Goal: Transaction & Acquisition: Obtain resource

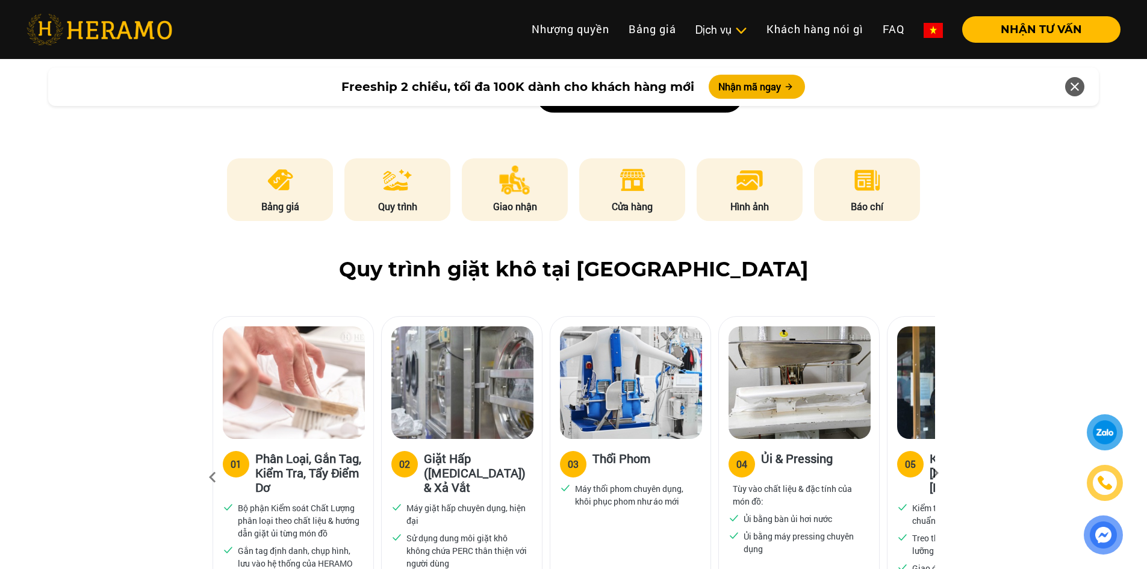
scroll to position [602, 0]
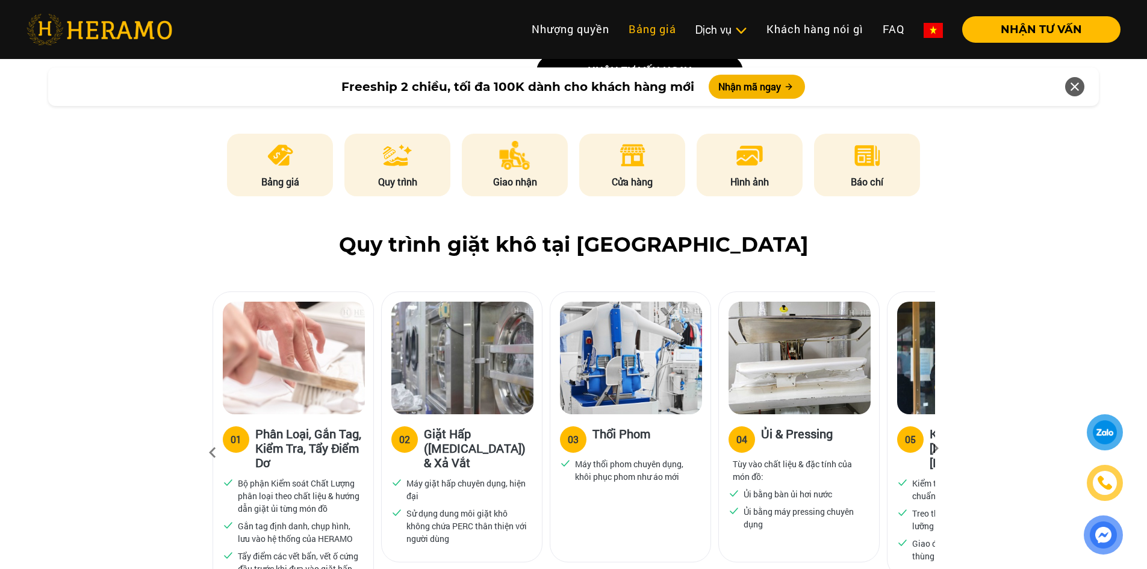
click at [659, 25] on link "Bảng giá" at bounding box center [652, 29] width 67 height 26
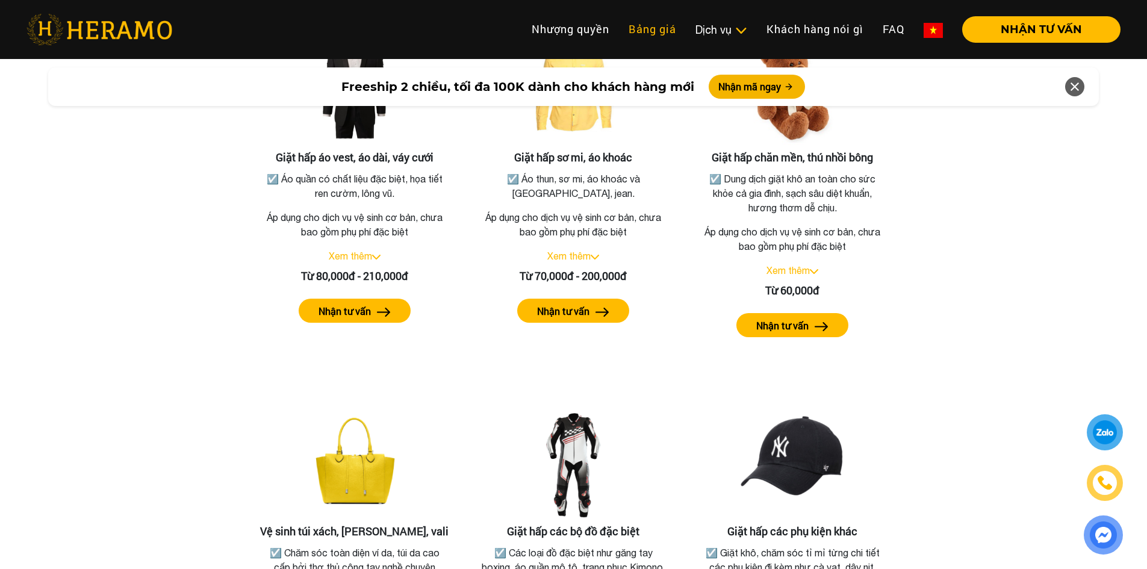
scroll to position [2220, 0]
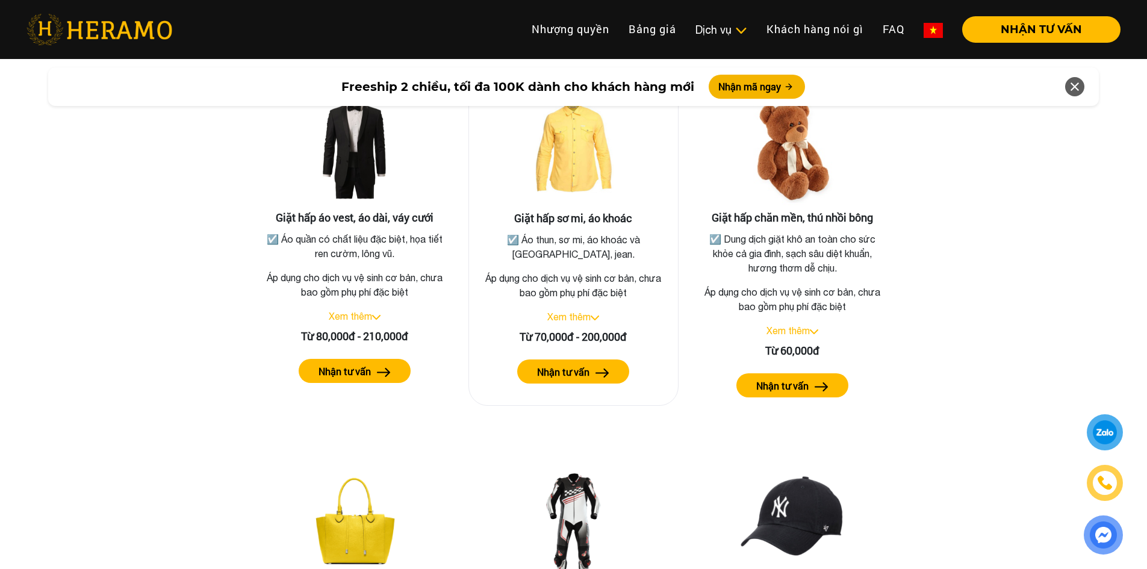
click at [580, 342] on div "Giặt hấp sơ mi, áo khoác ☑️ Áo thun, sơ mi, áo khoác và quần tây, jean. Áp dụng…" at bounding box center [573, 243] width 211 height 324
click at [569, 359] on button "Nhận tư vấn" at bounding box center [573, 371] width 112 height 24
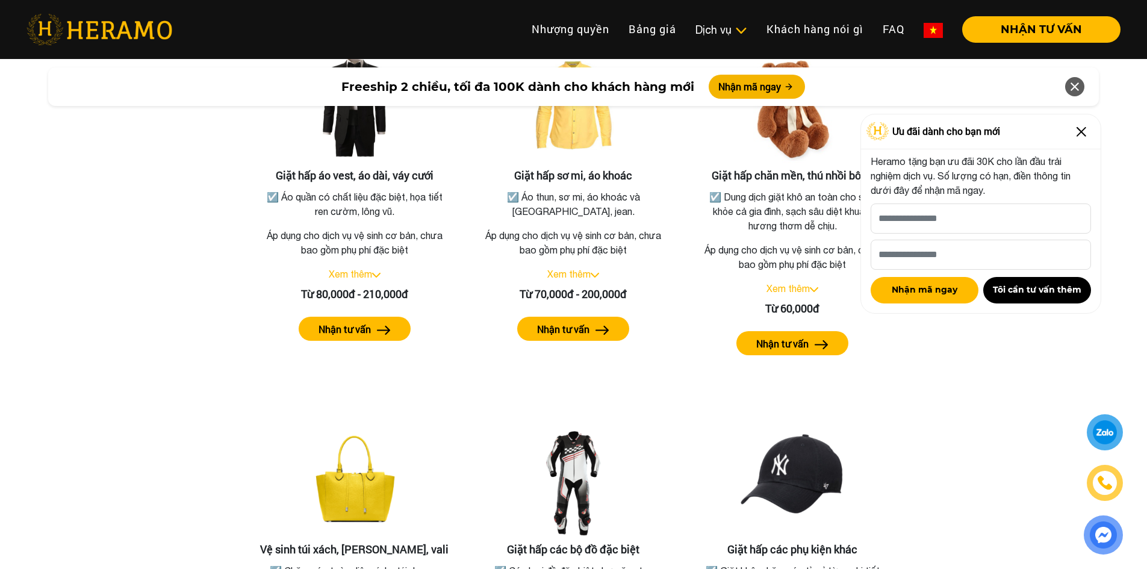
scroll to position [2280, 0]
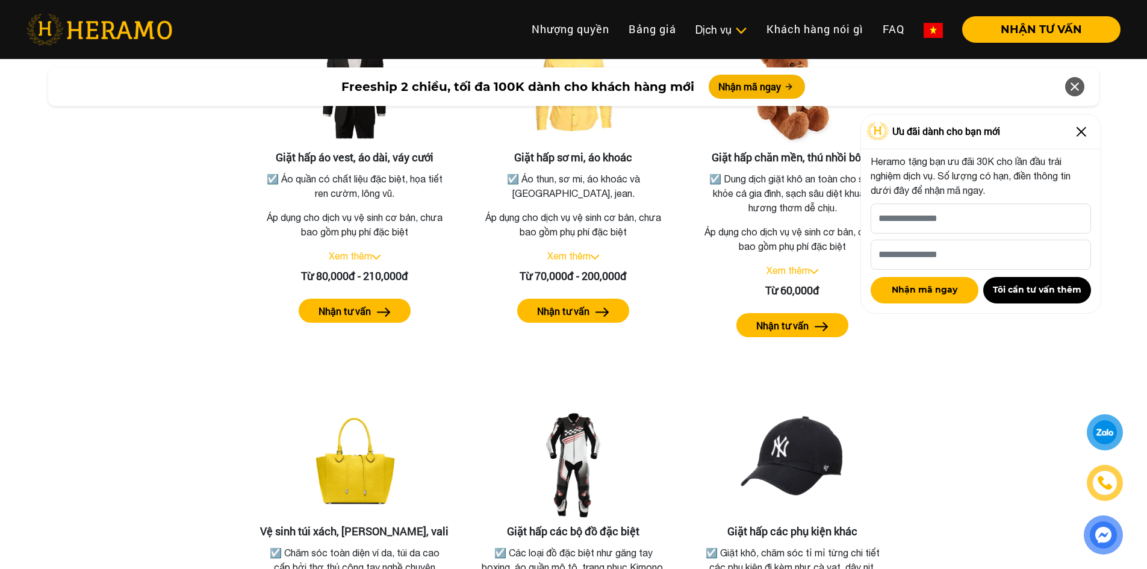
click at [1081, 135] on img at bounding box center [1081, 131] width 19 height 19
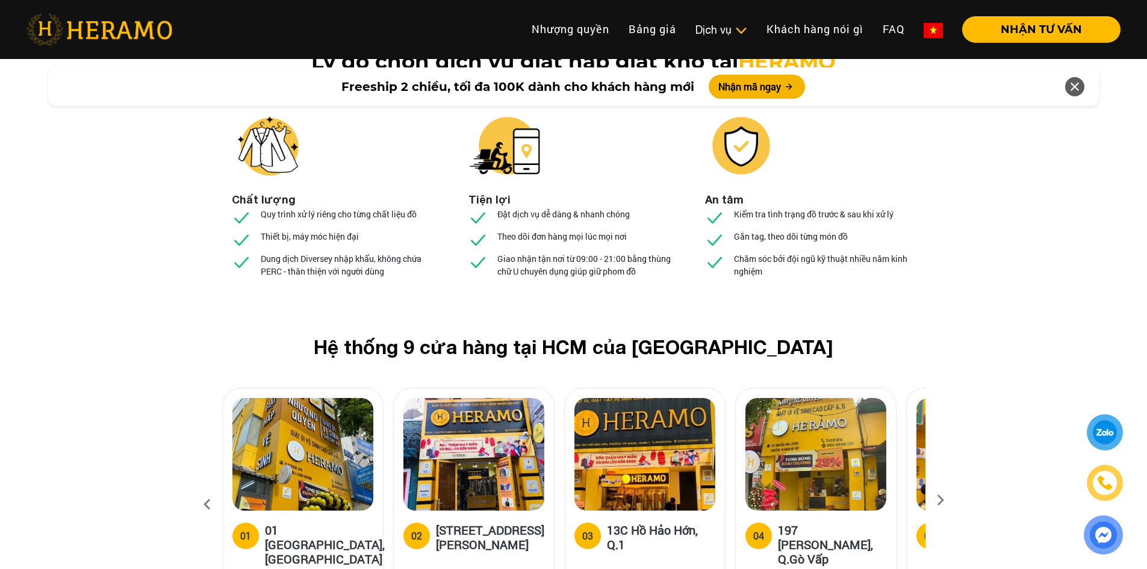
scroll to position [4447, 0]
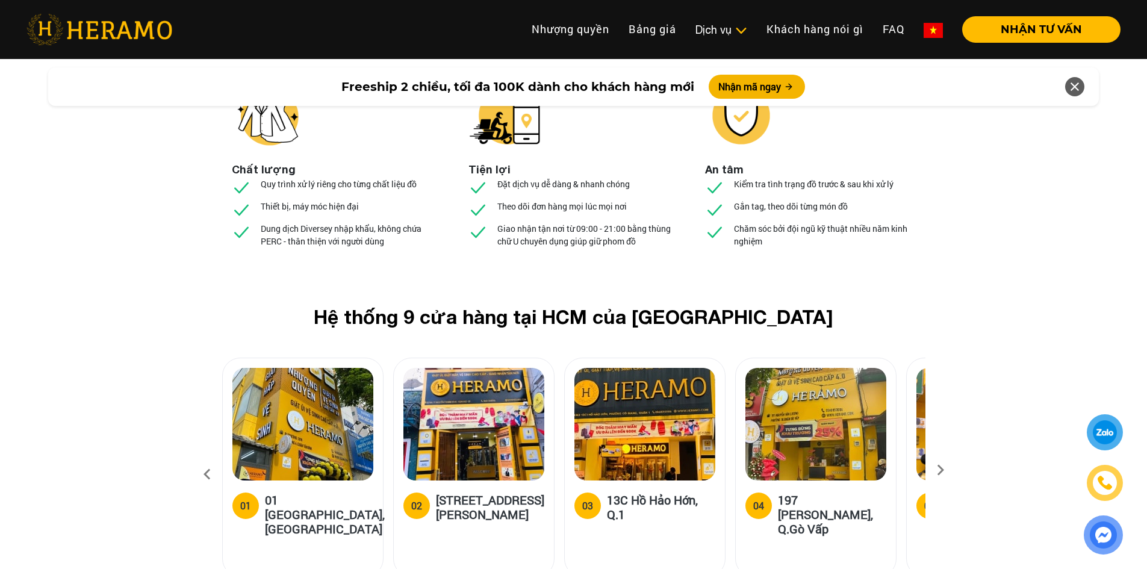
click at [940, 470] on icon at bounding box center [940, 474] width 22 height 8
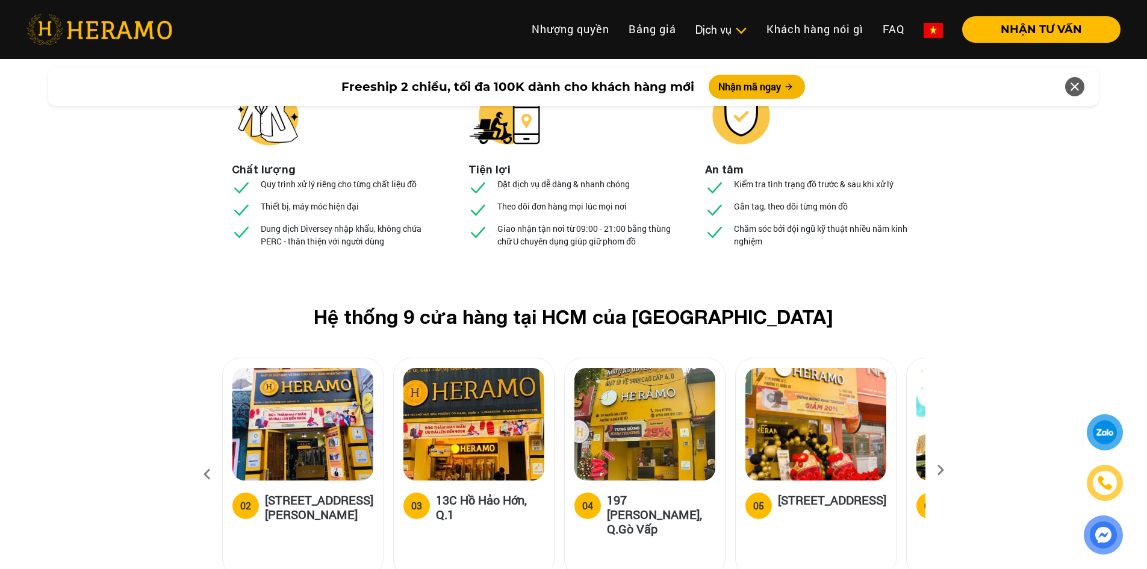
click at [940, 470] on icon at bounding box center [940, 474] width 22 height 8
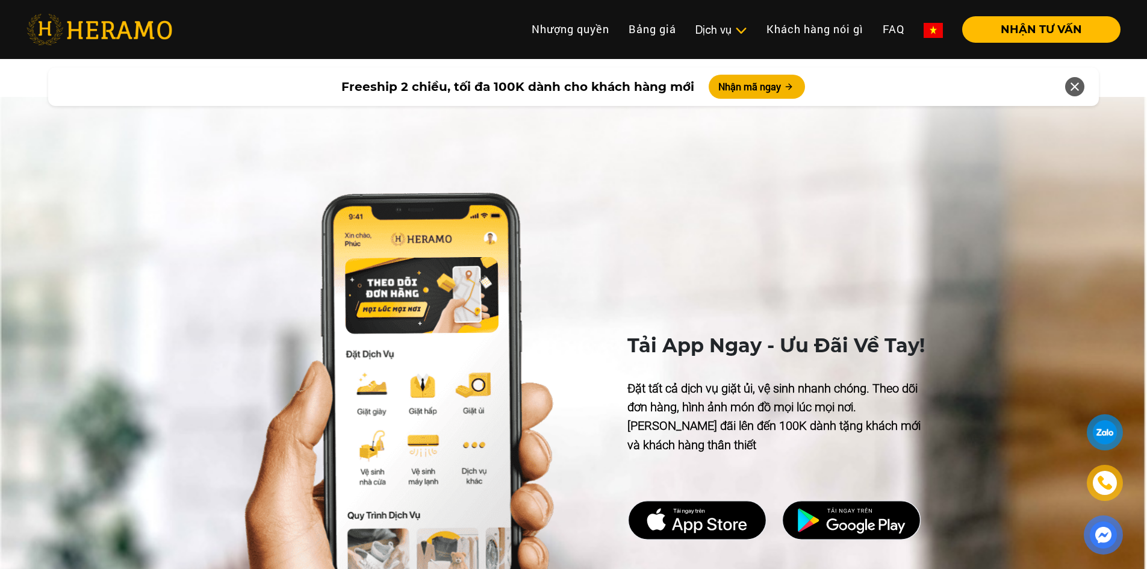
scroll to position [5290, 0]
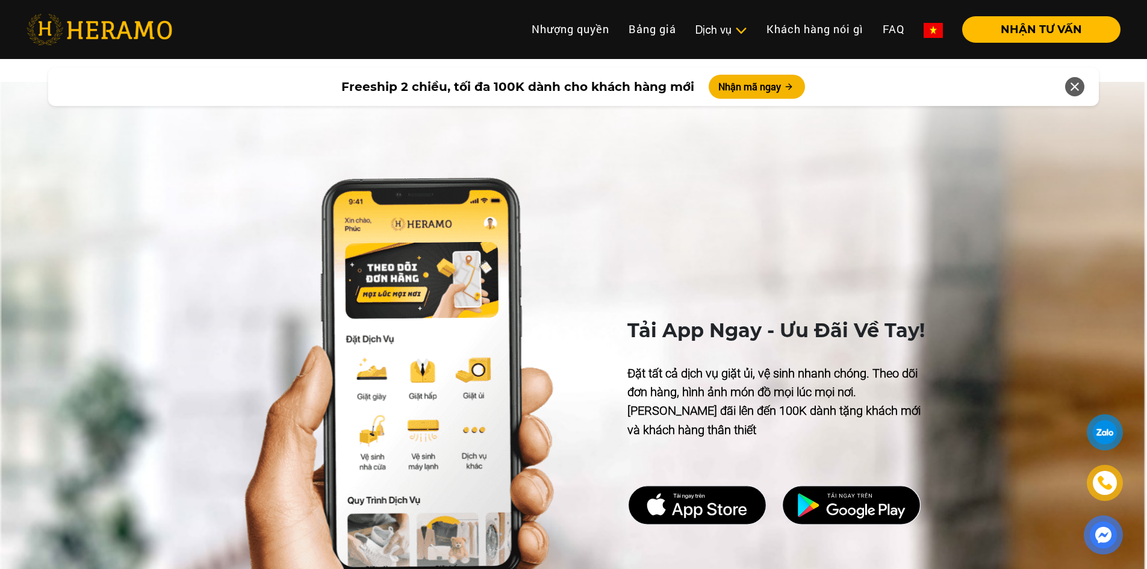
scroll to position [602, 0]
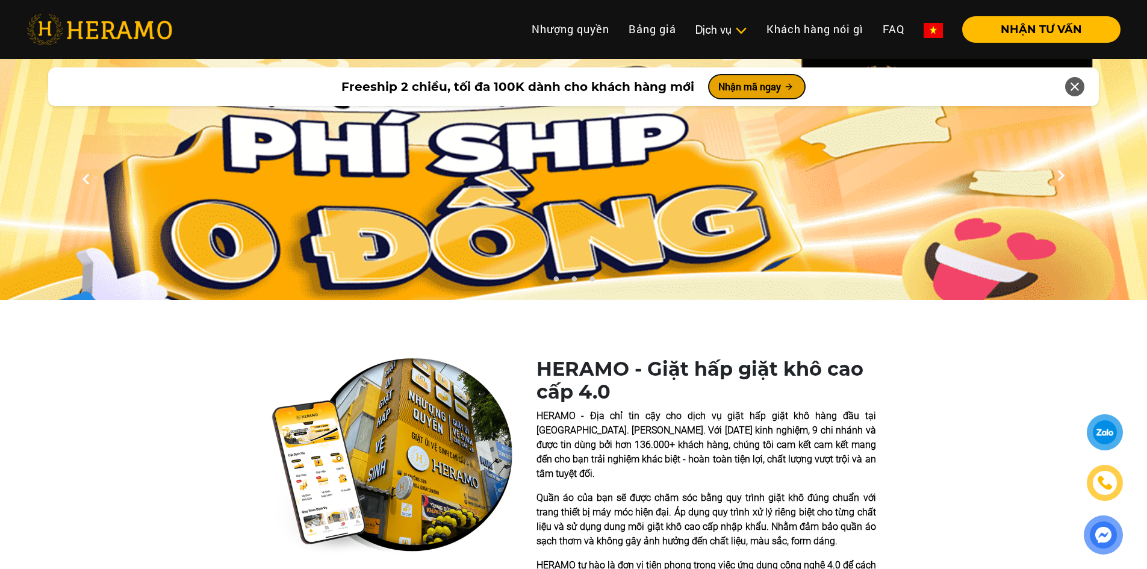
click at [734, 96] on button "Nhận mã ngay" at bounding box center [757, 87] width 96 height 24
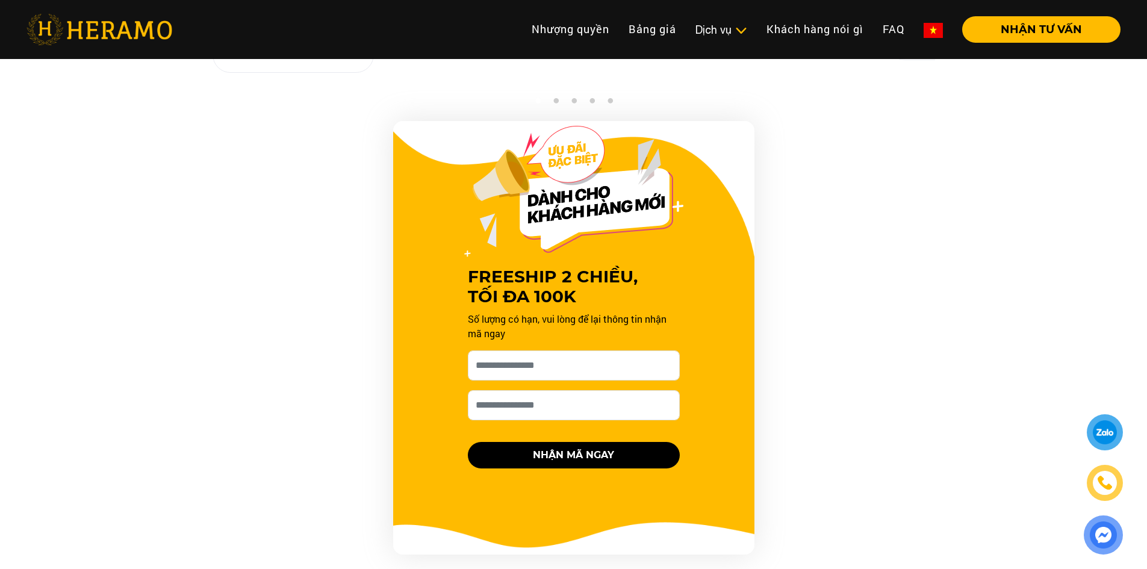
scroll to position [1224, 0]
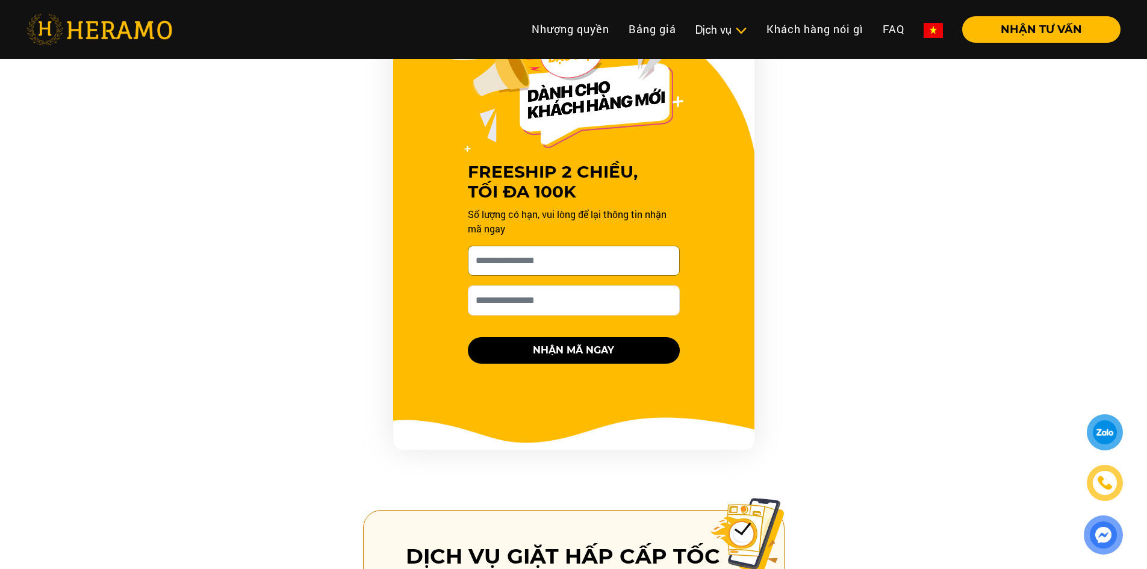
click at [485, 246] on input "[PERSON_NAME] xin tên của bạn nhé *" at bounding box center [574, 261] width 212 height 30
type input "**********"
click at [542, 292] on input "Số điện thoại HERAMO có thể liên hệ là *" at bounding box center [574, 300] width 212 height 30
type input "**********"
click at [591, 337] on button "NHẬN MÃ NGAY" at bounding box center [574, 350] width 212 height 26
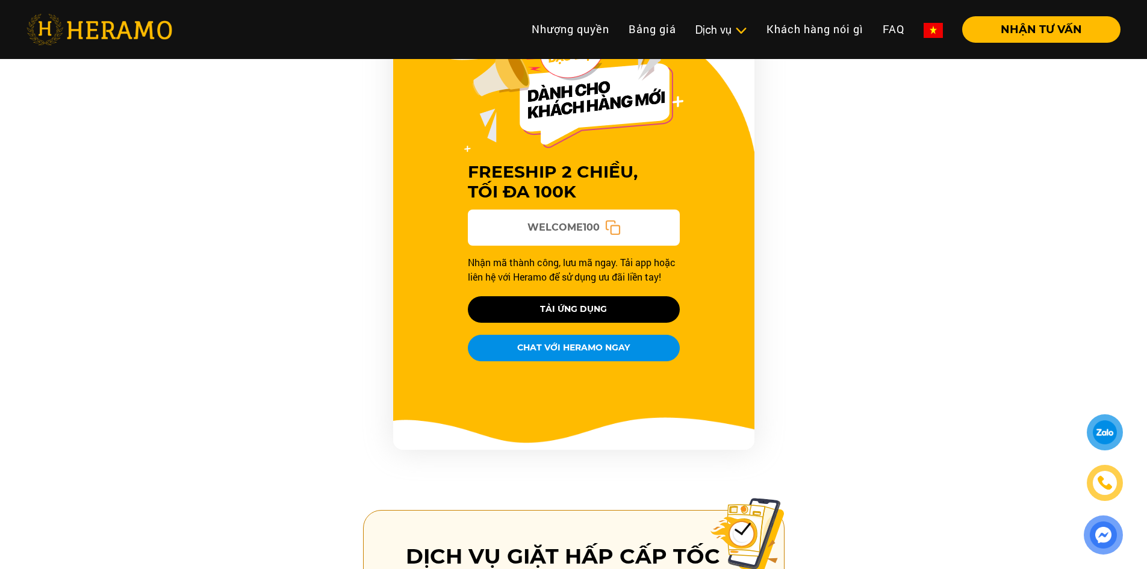
click at [613, 220] on icon at bounding box center [612, 228] width 16 height 16
click at [609, 220] on icon at bounding box center [612, 228] width 16 height 16
drag, startPoint x: 517, startPoint y: 207, endPoint x: 600, endPoint y: 216, distance: 83.0
click at [600, 216] on div "WELCOME100" at bounding box center [574, 227] width 212 height 36
copy span "WELCOME100"
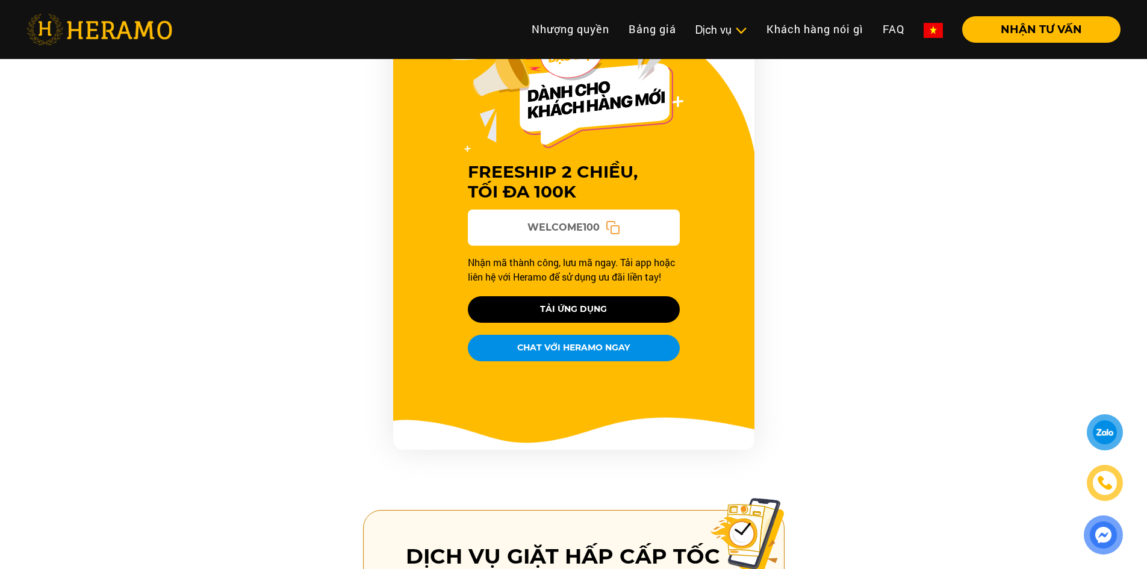
click at [814, 163] on div "FREESHIP 2 CHIỀU, TỐI ĐA 100K WELCOME100 Nhận mã thành công, lưu mã ngay. Tải a…" at bounding box center [573, 232] width 722 height 433
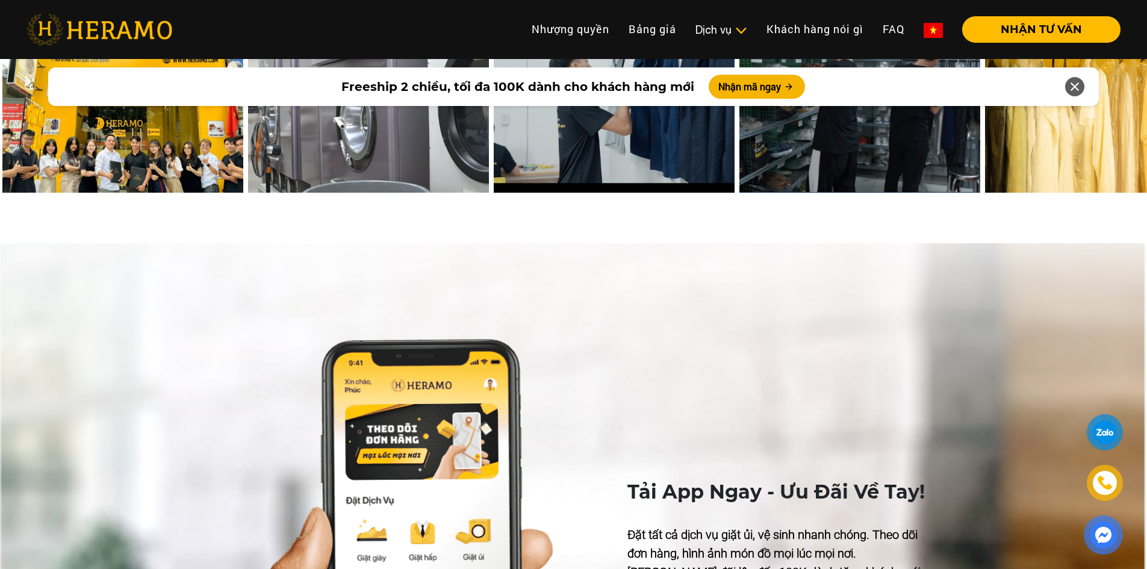
scroll to position [5137, 0]
